Goal: Task Accomplishment & Management: Manage account settings

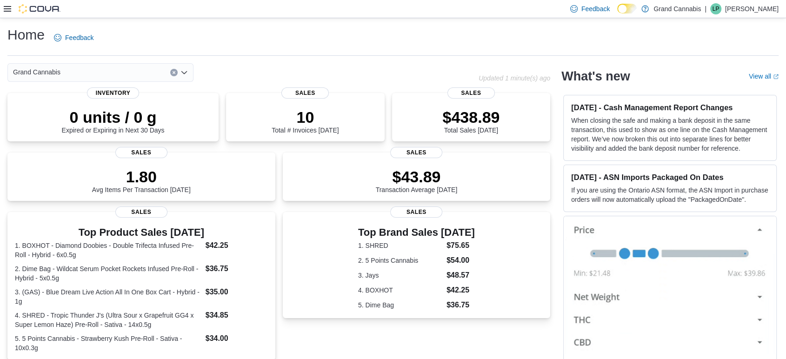
click at [4, 10] on icon at bounding box center [7, 8] width 7 height 7
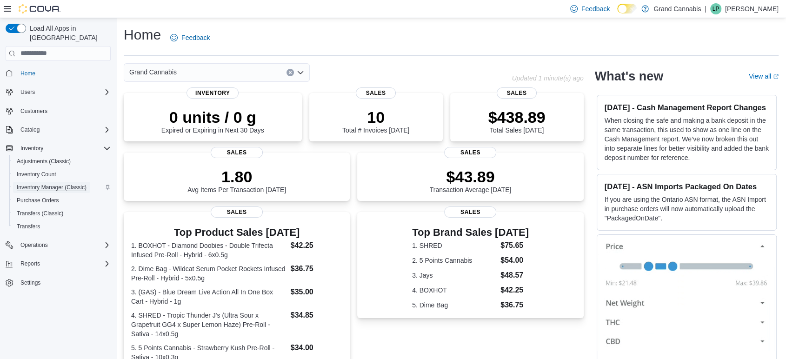
click at [59, 184] on span "Inventory Manager (Classic)" at bounding box center [52, 187] width 70 height 7
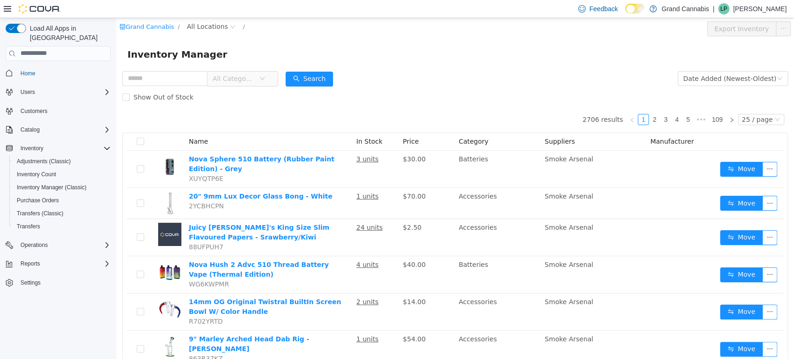
click at [8, 10] on icon at bounding box center [7, 8] width 7 height 7
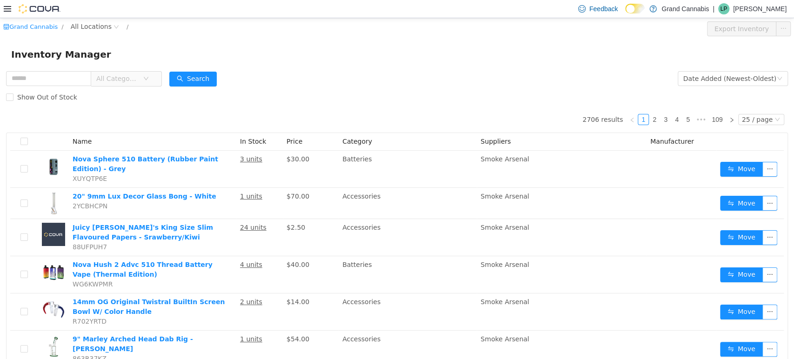
click at [7, 12] on icon at bounding box center [7, 8] width 7 height 7
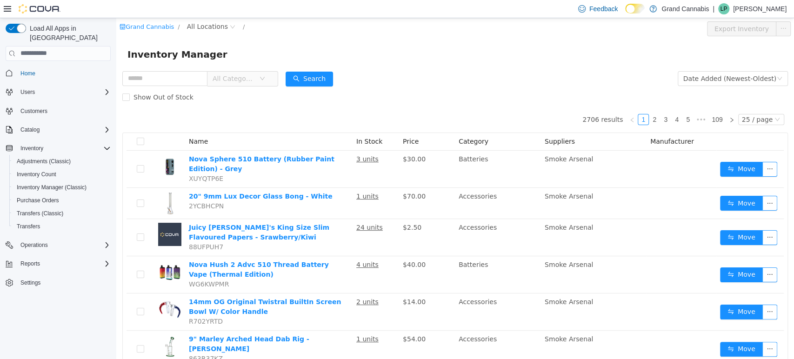
click at [7, 12] on icon at bounding box center [7, 8] width 7 height 7
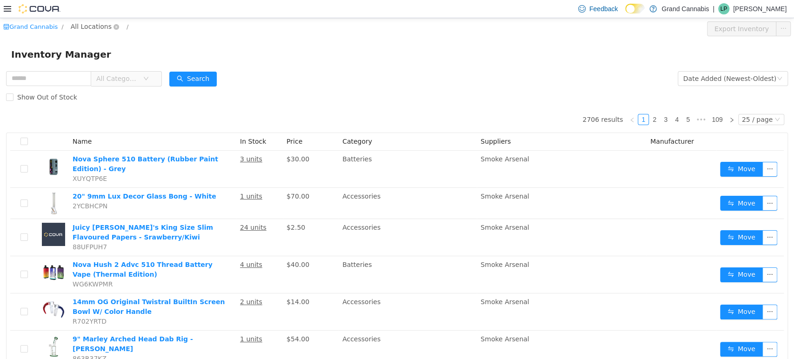
click at [74, 23] on span "All Locations" at bounding box center [91, 26] width 41 height 10
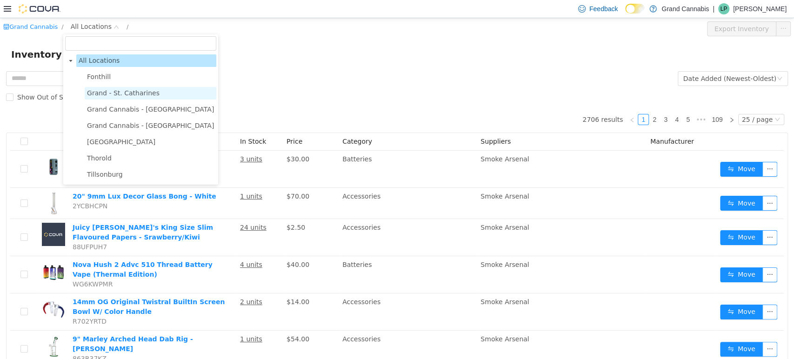
click at [142, 94] on span "Grand - St. Catharines" at bounding box center [123, 92] width 73 height 7
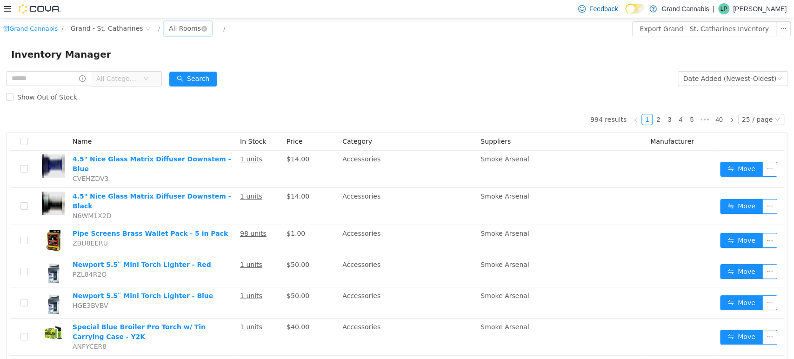
click at [171, 29] on div "All Rooms" at bounding box center [185, 28] width 32 height 14
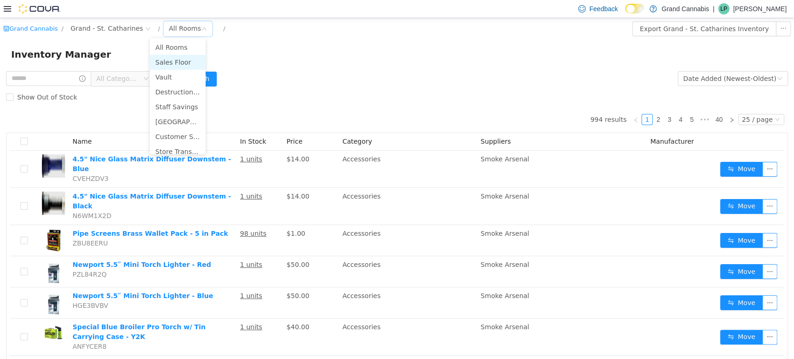
click at [176, 62] on li "Sales Floor" at bounding box center [178, 61] width 56 height 15
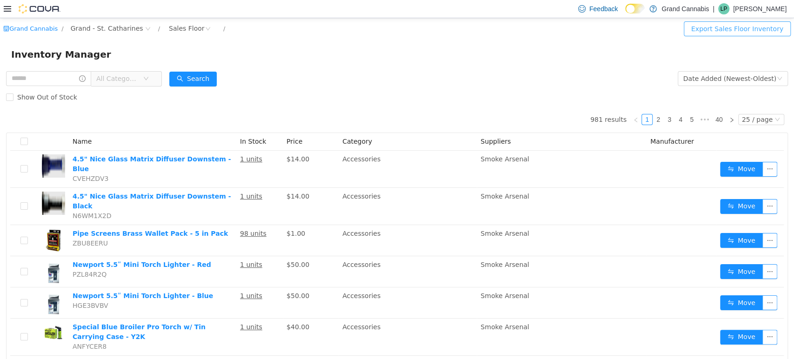
click at [727, 27] on button "Export Sales Floor Inventory" at bounding box center [737, 28] width 107 height 15
click at [139, 79] on span "All Categories" at bounding box center [117, 77] width 42 height 9
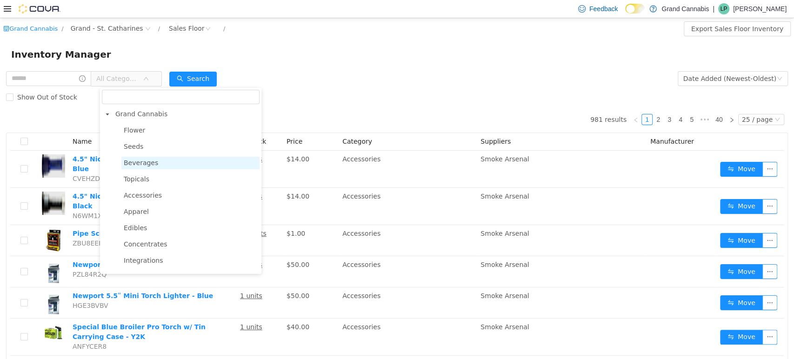
click at [160, 165] on span "Beverages" at bounding box center [190, 162] width 138 height 13
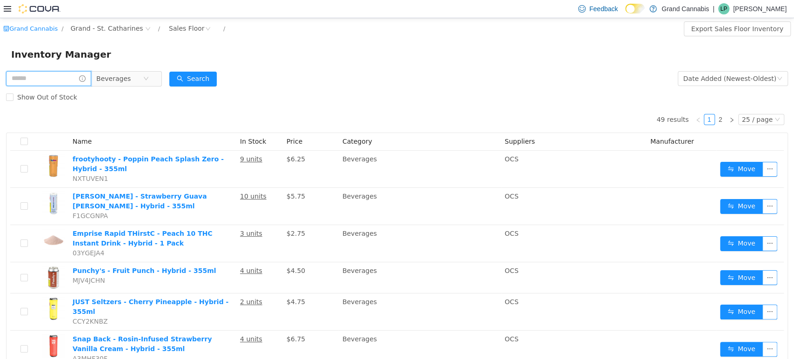
click at [45, 81] on input "text" at bounding box center [48, 78] width 85 height 15
type input "******"
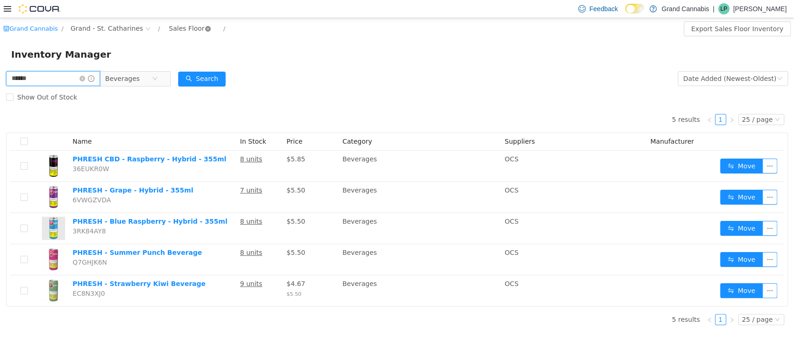
click at [205, 28] on icon "icon: close-circle" at bounding box center [208, 29] width 6 height 6
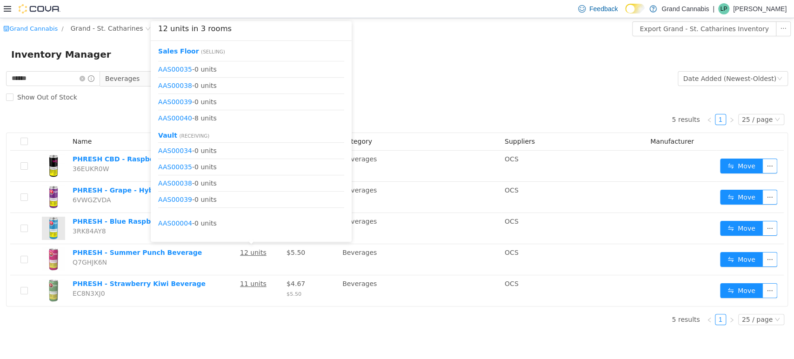
scroll to position [272, 0]
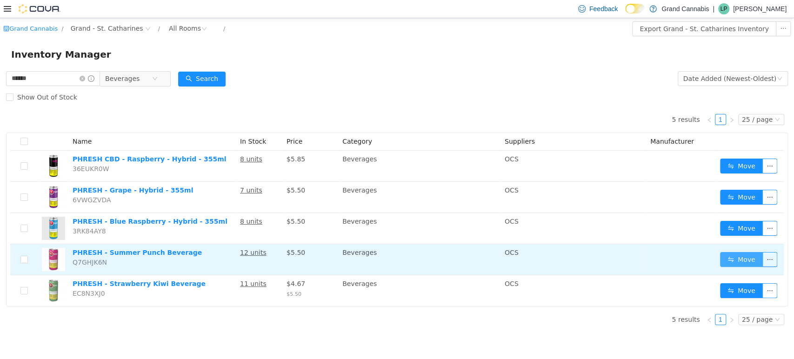
click at [726, 257] on button "Move" at bounding box center [741, 259] width 43 height 15
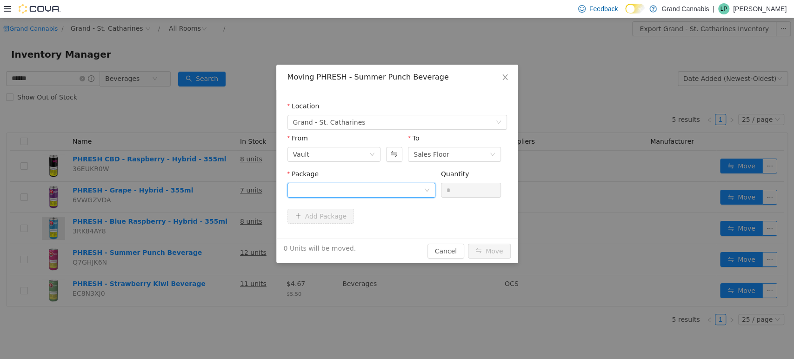
click at [352, 194] on div at bounding box center [358, 190] width 131 height 14
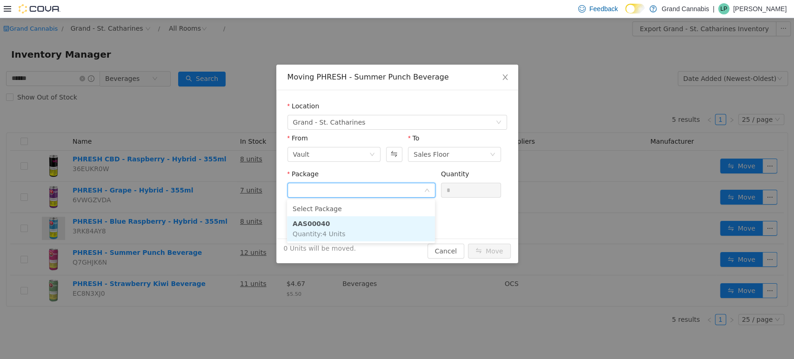
click at [347, 229] on li "AAS00040 Quantity : 4 Units" at bounding box center [361, 228] width 148 height 25
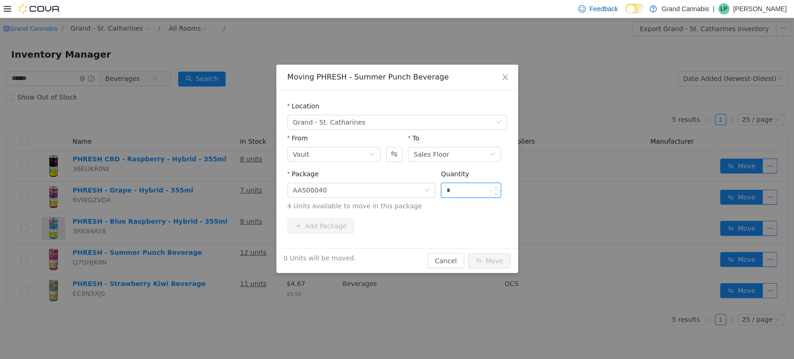
click at [461, 190] on input "*" at bounding box center [471, 190] width 60 height 14
type input "**"
click at [468, 253] on button "Move" at bounding box center [489, 260] width 43 height 15
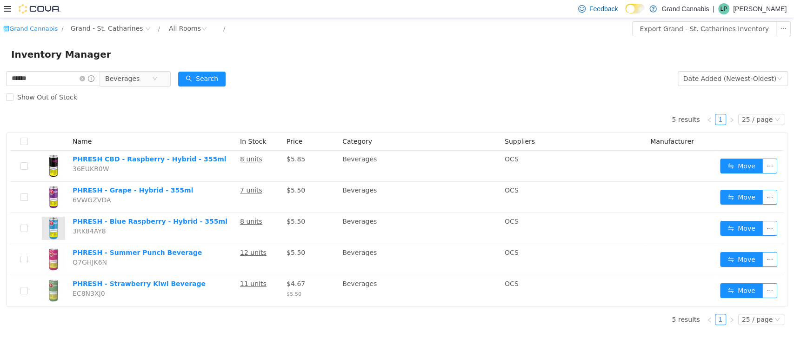
click at [461, 190] on td "Beverages" at bounding box center [420, 196] width 162 height 31
click at [152, 81] on span "Beverages" at bounding box center [128, 78] width 47 height 14
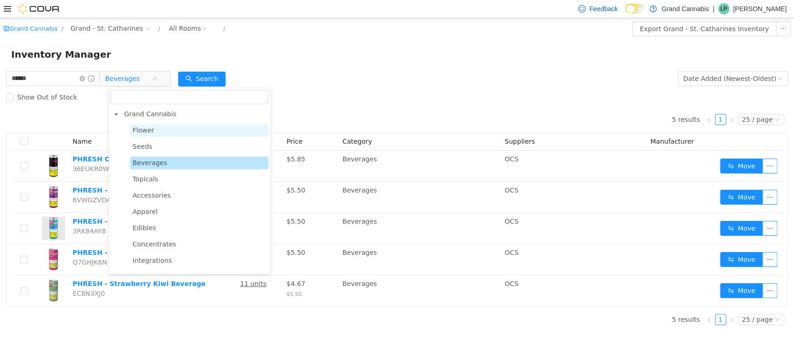
click at [164, 128] on span "Flower" at bounding box center [199, 130] width 138 height 13
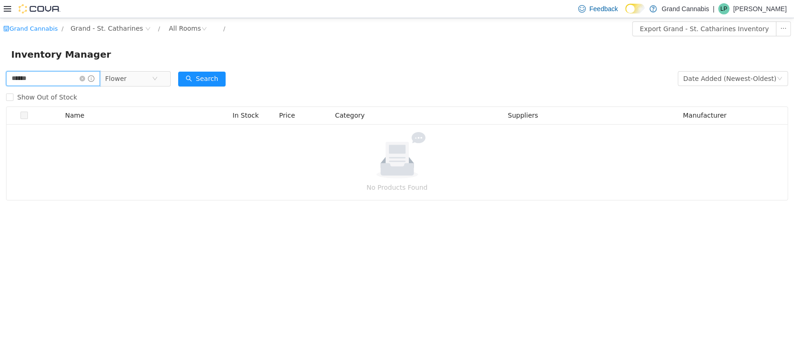
drag, startPoint x: 47, startPoint y: 74, endPoint x: 0, endPoint y: 77, distance: 47.5
click at [0, 77] on div "****** Flower Date Added (Newest-Oldest) Search Show Out of Stock Name In Stock…" at bounding box center [397, 134] width 794 height 131
type input "****"
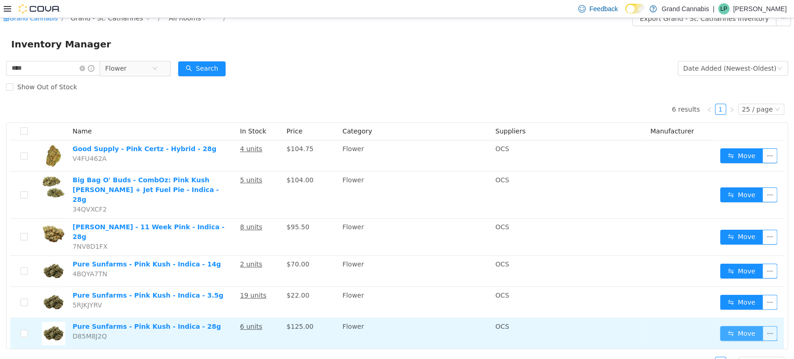
click at [725, 326] on button "Move" at bounding box center [741, 333] width 43 height 15
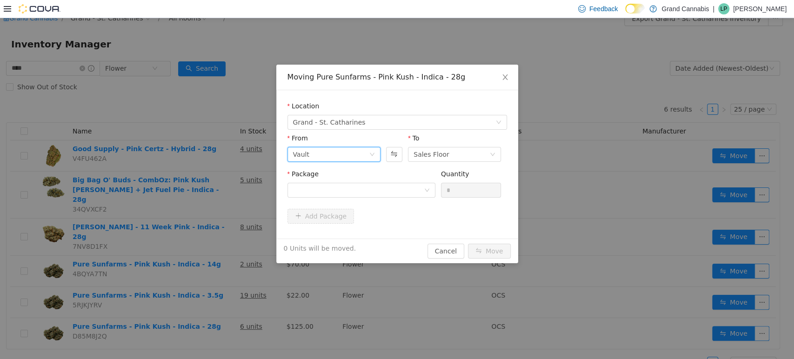
click at [342, 157] on div "Vault" at bounding box center [331, 154] width 76 height 14
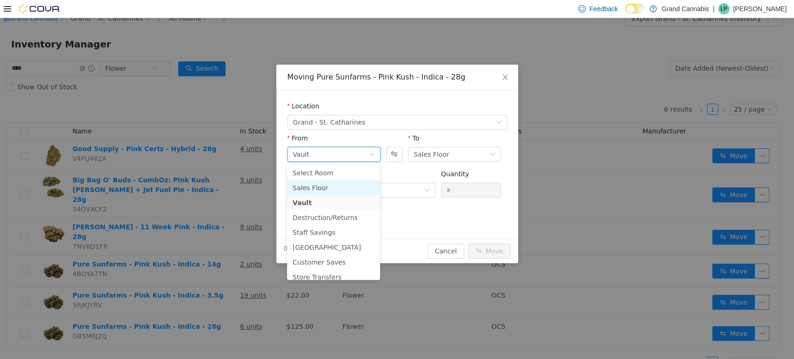
click at [334, 184] on li "Sales Floor" at bounding box center [333, 187] width 93 height 15
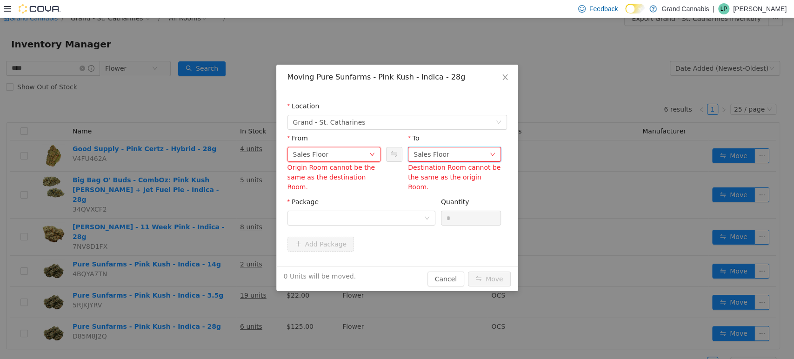
click at [464, 155] on div "Sales Floor" at bounding box center [451, 154] width 76 height 14
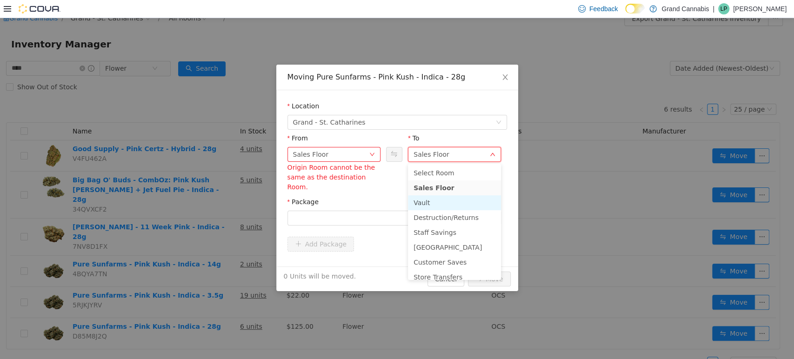
click at [420, 200] on li "Vault" at bounding box center [454, 202] width 93 height 15
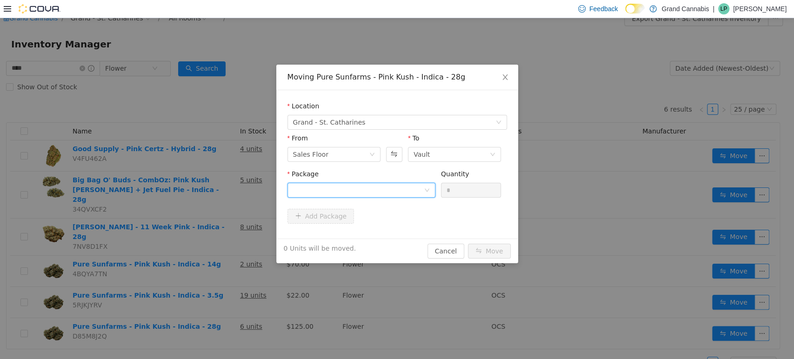
click at [338, 186] on div at bounding box center [358, 190] width 131 height 14
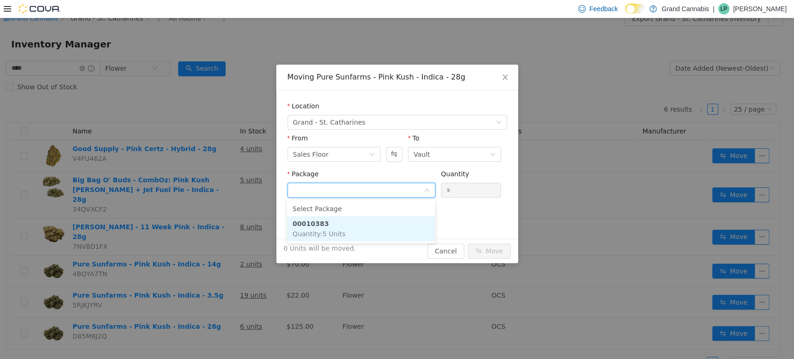
click at [341, 228] on li "00010383 Quantity : 5 Units" at bounding box center [361, 228] width 148 height 25
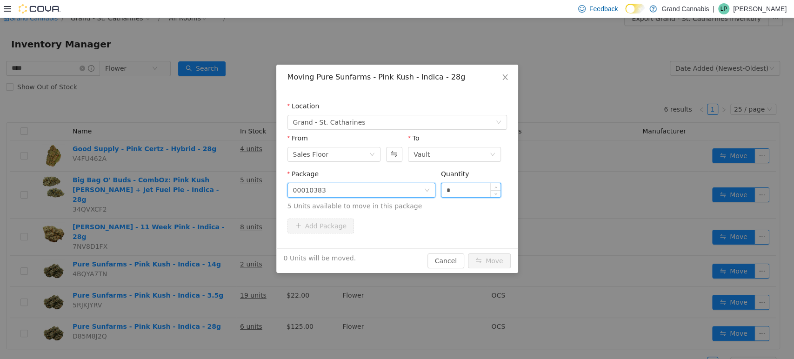
click at [458, 193] on input "*" at bounding box center [471, 190] width 60 height 14
type input "**"
click at [468, 253] on button "Move" at bounding box center [489, 260] width 43 height 15
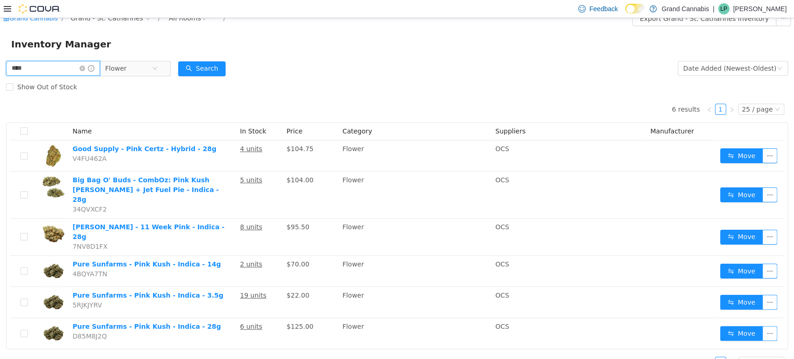
drag, startPoint x: 47, startPoint y: 67, endPoint x: 1, endPoint y: 72, distance: 45.9
click at [1, 72] on div "**** Flower Date Added (Newest-Oldest) Search Show Out of Stock 6 results 1 25 …" at bounding box center [397, 217] width 794 height 316
type input "*****"
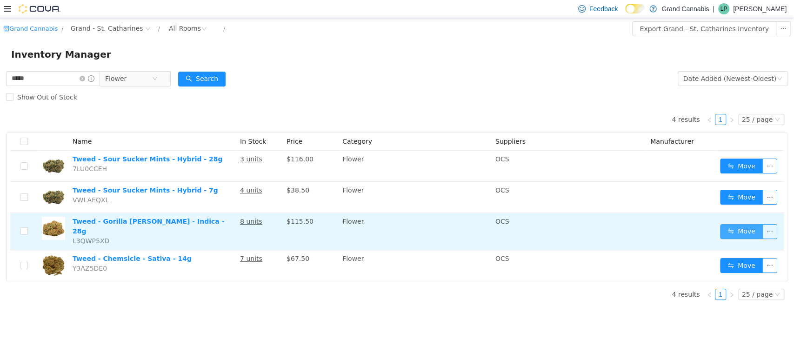
click at [741, 224] on button "Move" at bounding box center [741, 231] width 43 height 15
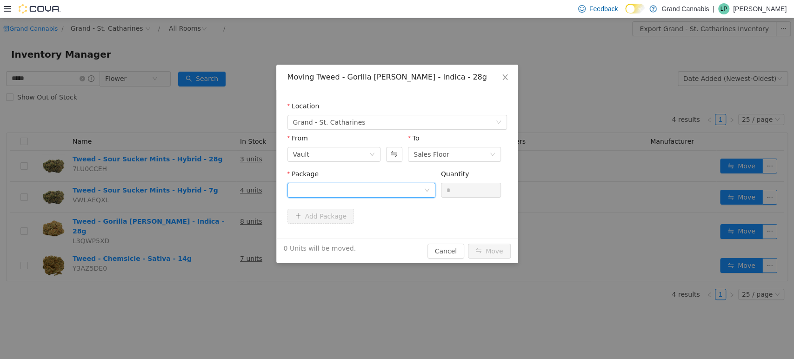
click at [372, 187] on div at bounding box center [358, 190] width 131 height 14
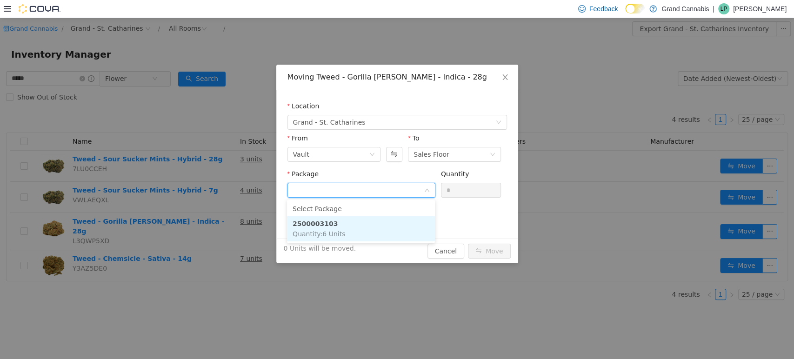
click at [345, 233] on li "2500003103 Quantity : 6 Units" at bounding box center [361, 228] width 148 height 25
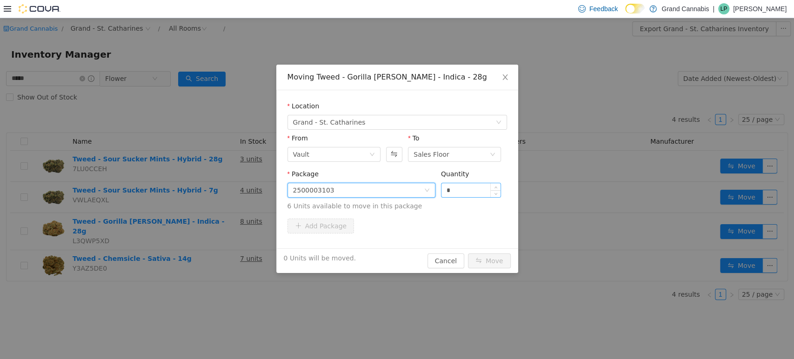
click at [465, 193] on input "*" at bounding box center [471, 190] width 60 height 14
type input "**"
click at [468, 253] on button "Move" at bounding box center [489, 260] width 43 height 15
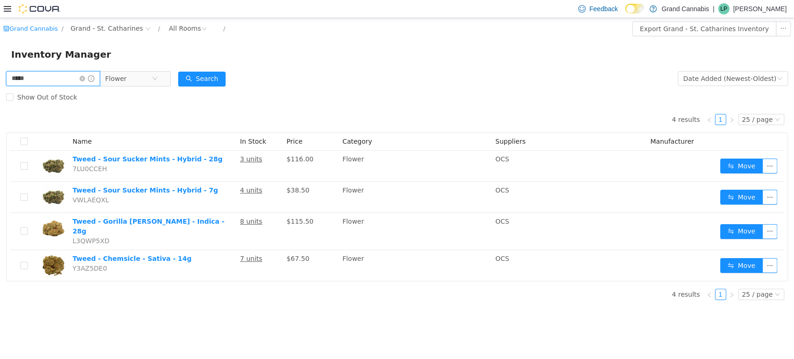
click at [0, 80] on div "***** Flower Date Added (Newest-Oldest) Search Show Out of Stock 4 results 1 25…" at bounding box center [397, 188] width 794 height 238
click at [152, 80] on span "Flower" at bounding box center [128, 78] width 47 height 14
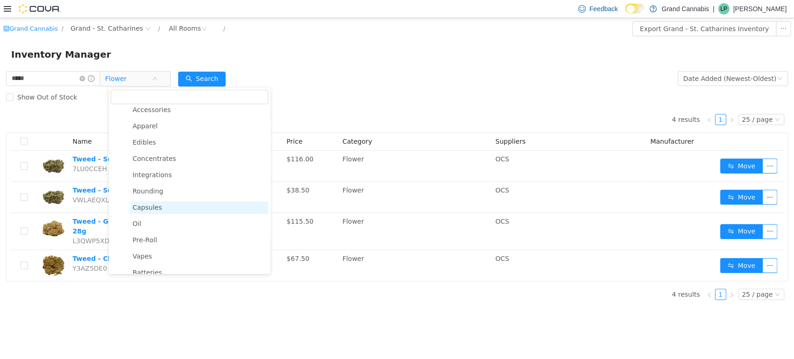
scroll to position [103, 0]
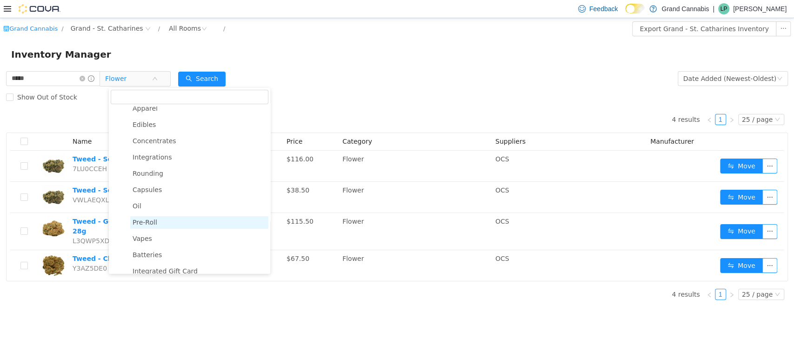
click at [156, 223] on span "Pre-Roll" at bounding box center [199, 222] width 138 height 13
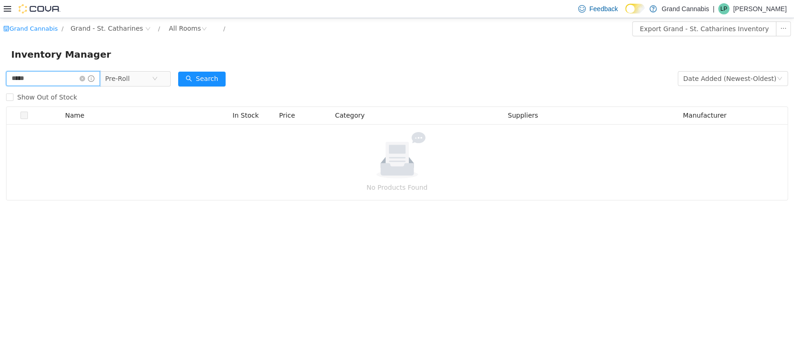
drag, startPoint x: 40, startPoint y: 78, endPoint x: 10, endPoint y: 78, distance: 29.8
click at [10, 78] on input "*****" at bounding box center [53, 78] width 94 height 15
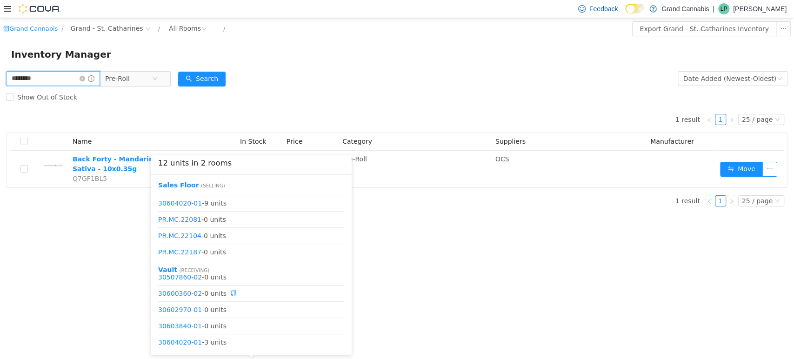
scroll to position [155, 0]
type input "*"
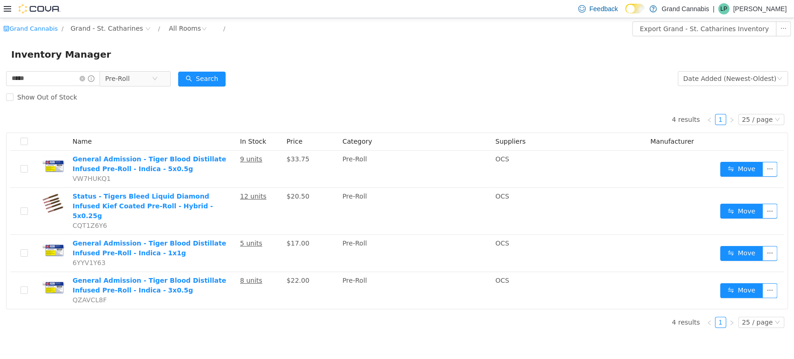
click at [242, 294] on td "8 units" at bounding box center [259, 290] width 47 height 37
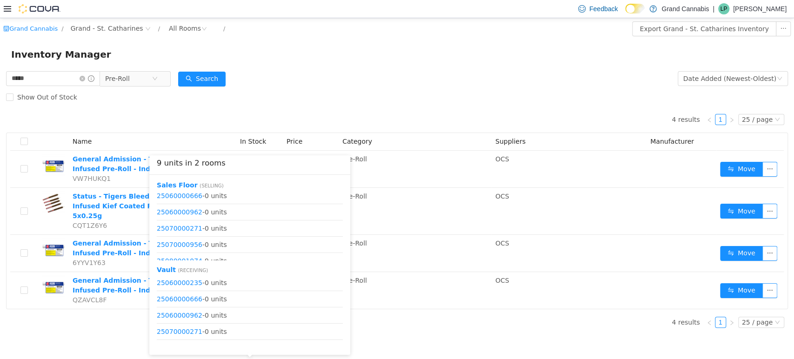
scroll to position [27, 0]
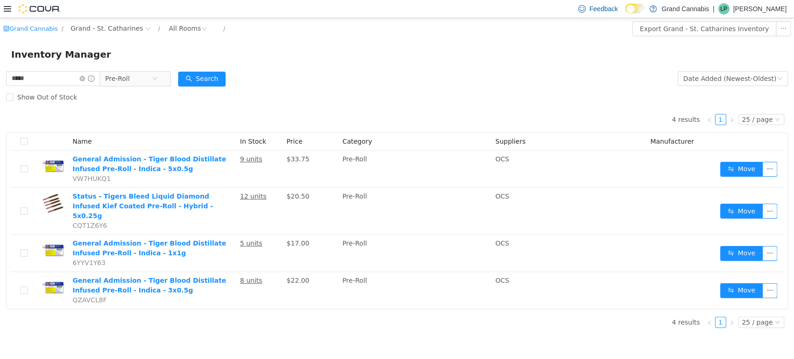
click at [321, 75] on form "***** Pre-Roll Date Added (Newest-Oldest) Search Show Out of Stock" at bounding box center [397, 87] width 782 height 37
click at [158, 79] on icon "icon: close-circle" at bounding box center [155, 78] width 6 height 6
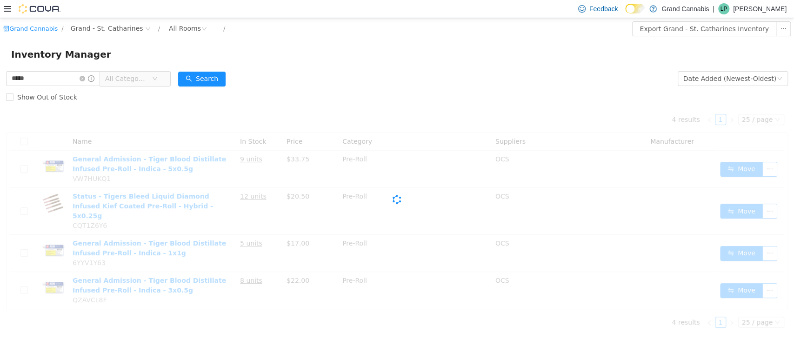
click at [143, 75] on span "All Categories" at bounding box center [126, 77] width 42 height 9
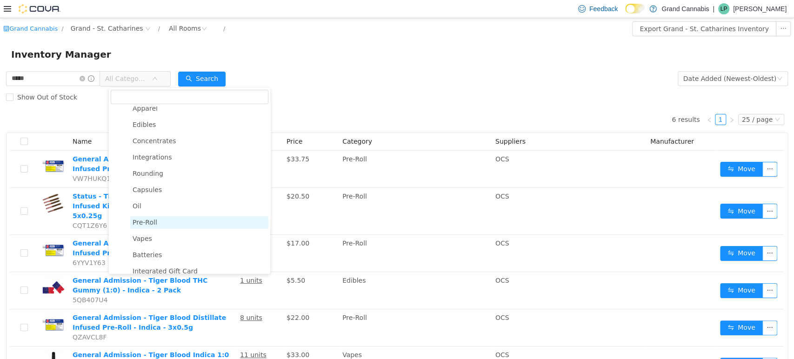
click at [147, 225] on span "Pre-Roll" at bounding box center [145, 221] width 25 height 7
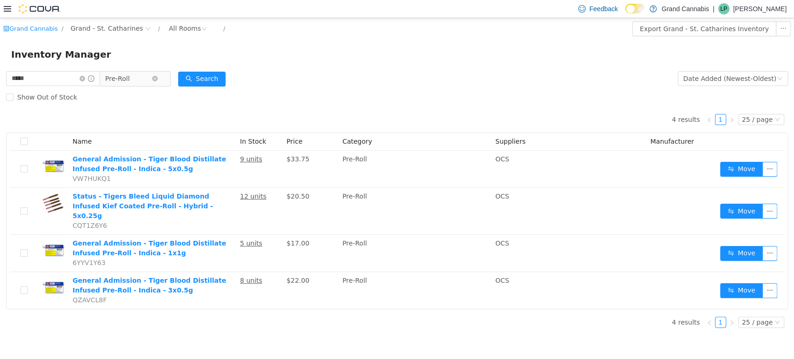
click at [144, 84] on span "Pre-Roll" at bounding box center [128, 78] width 47 height 14
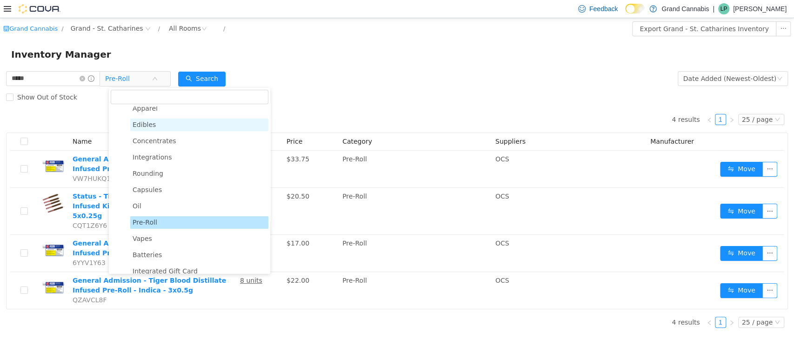
scroll to position [0, 0]
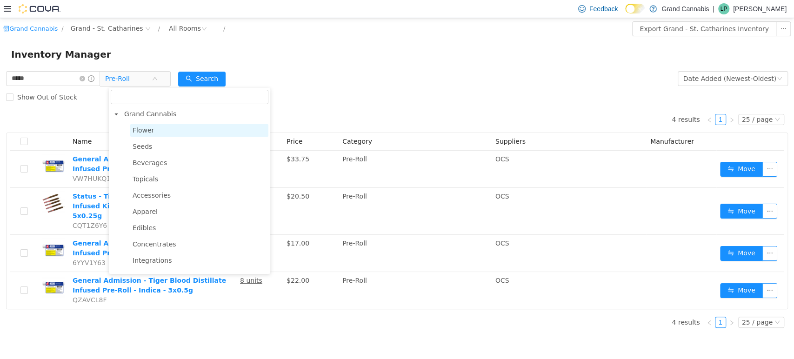
click at [156, 129] on span "Flower" at bounding box center [199, 130] width 138 height 13
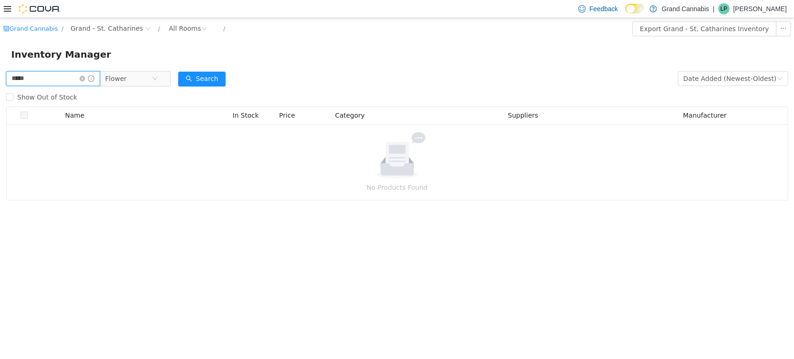
drag, startPoint x: 41, startPoint y: 76, endPoint x: 0, endPoint y: 78, distance: 41.0
click at [0, 78] on div "***** Flower Date Added (Newest-Oldest) Search Show Out of Stock Name In Stock …" at bounding box center [397, 134] width 794 height 131
type input "**********"
click at [207, 77] on button "Search" at bounding box center [201, 78] width 47 height 15
